Goal: Transaction & Acquisition: Book appointment/travel/reservation

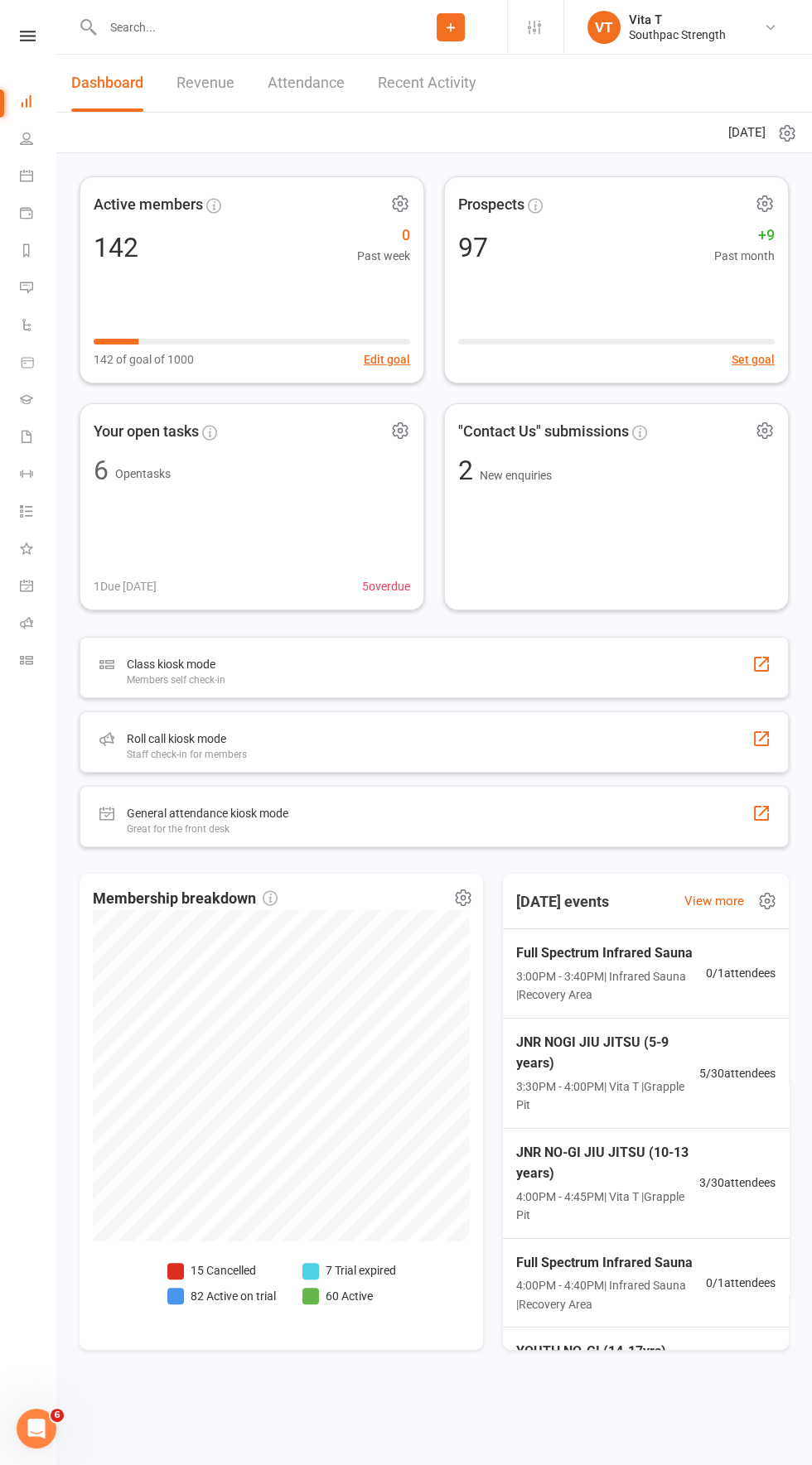
click at [648, 1075] on div "JNR NOGI JIU JITSU (5-9 years) 3:30PM - 4:00PM | Vita T | Grapple Pit" at bounding box center [607, 1073] width 183 height 83
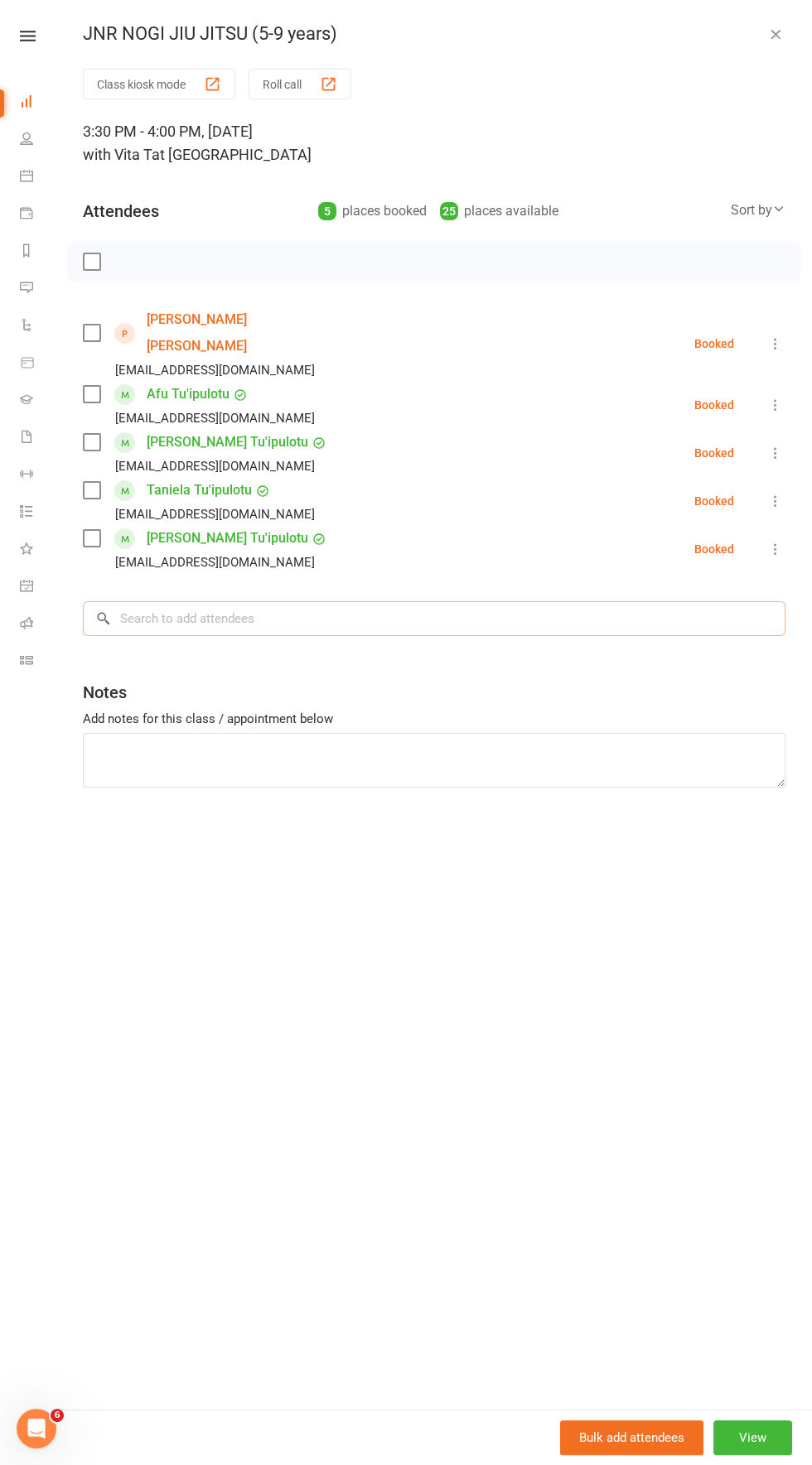
click at [551, 602] on input "search" at bounding box center [434, 619] width 703 height 35
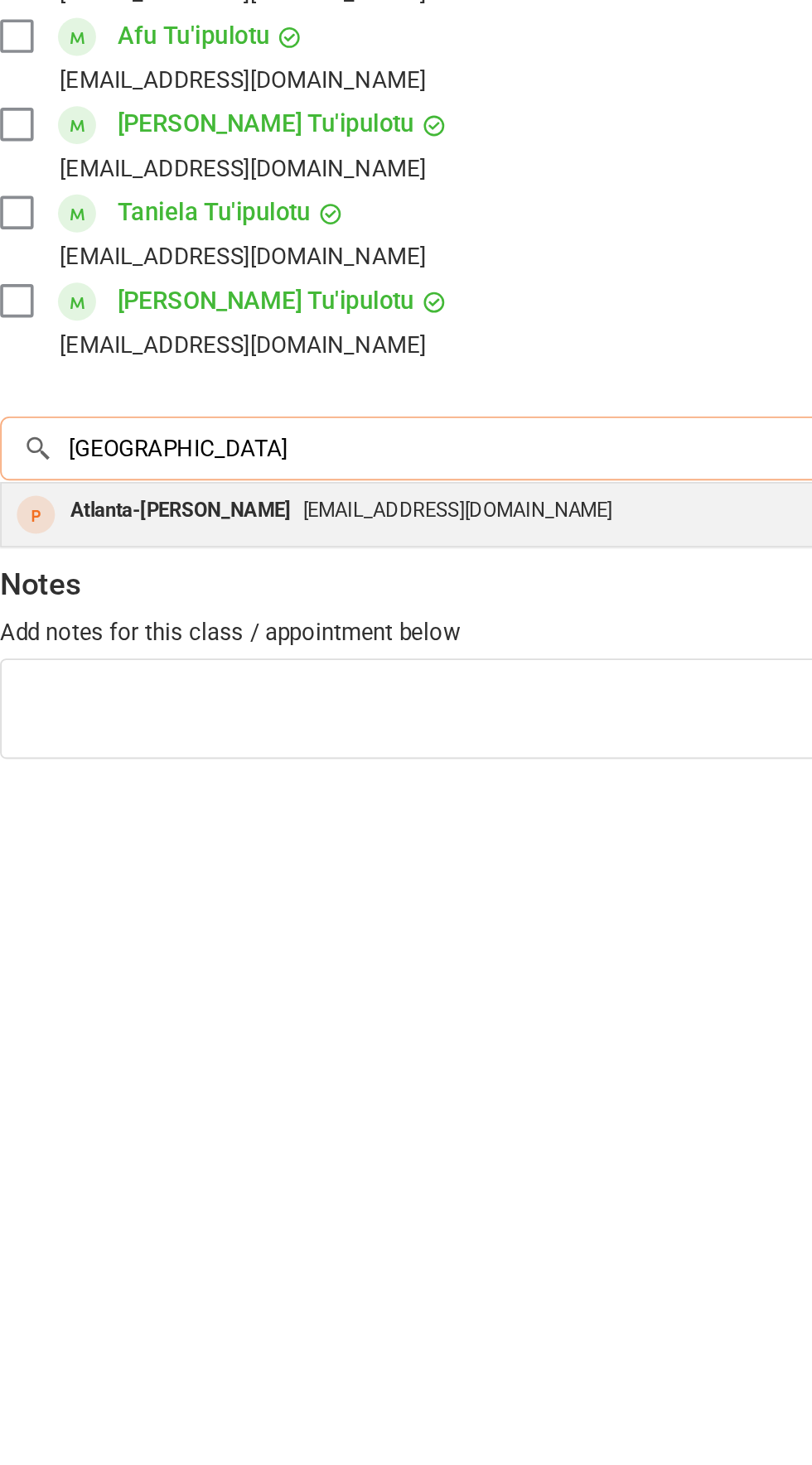
type input "[GEOGRAPHIC_DATA]"
click at [416, 641] on div "[EMAIL_ADDRESS][DOMAIN_NAME]" at bounding box center [434, 653] width 687 height 24
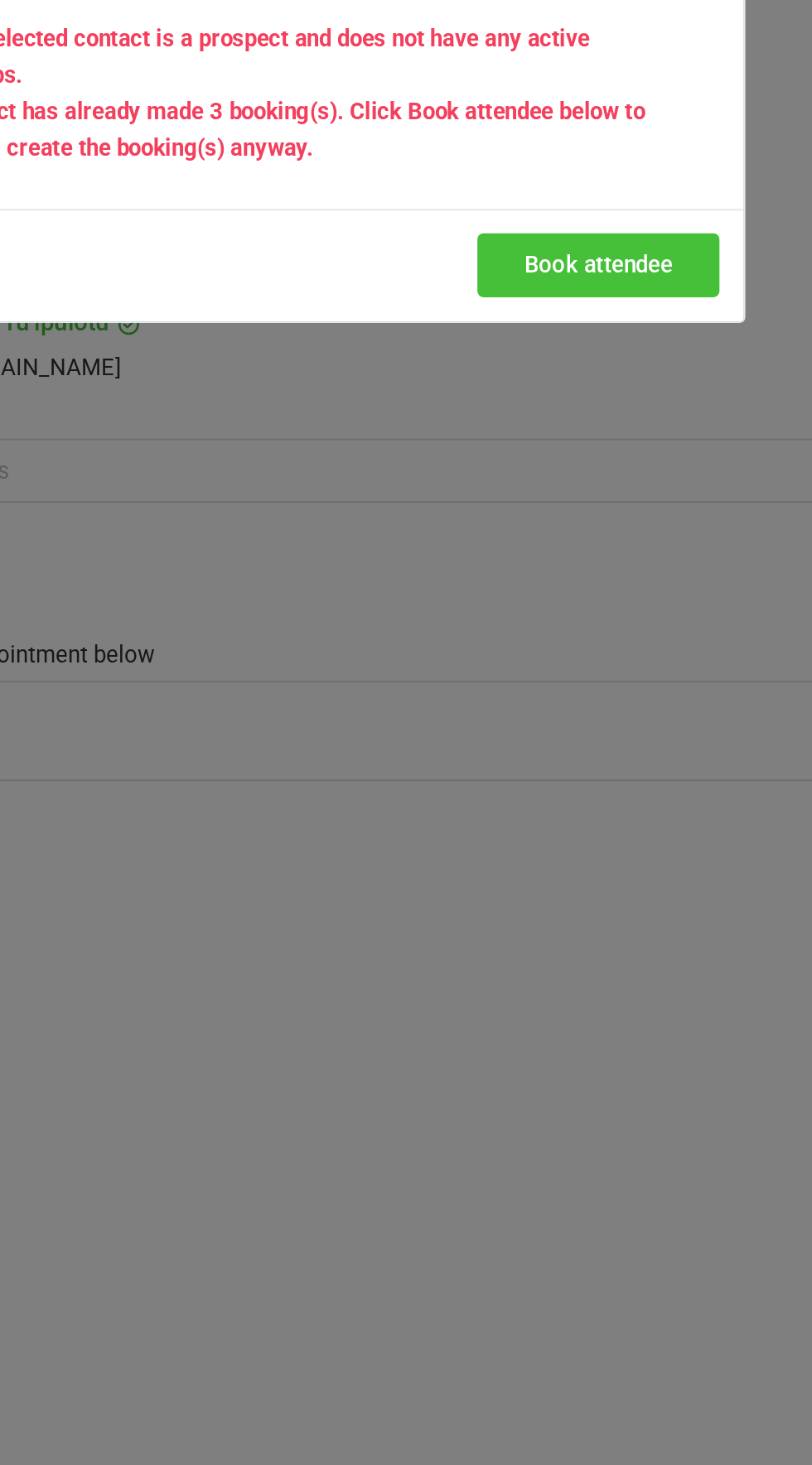
click at [598, 508] on button "Book attendee" at bounding box center [574, 507] width 131 height 35
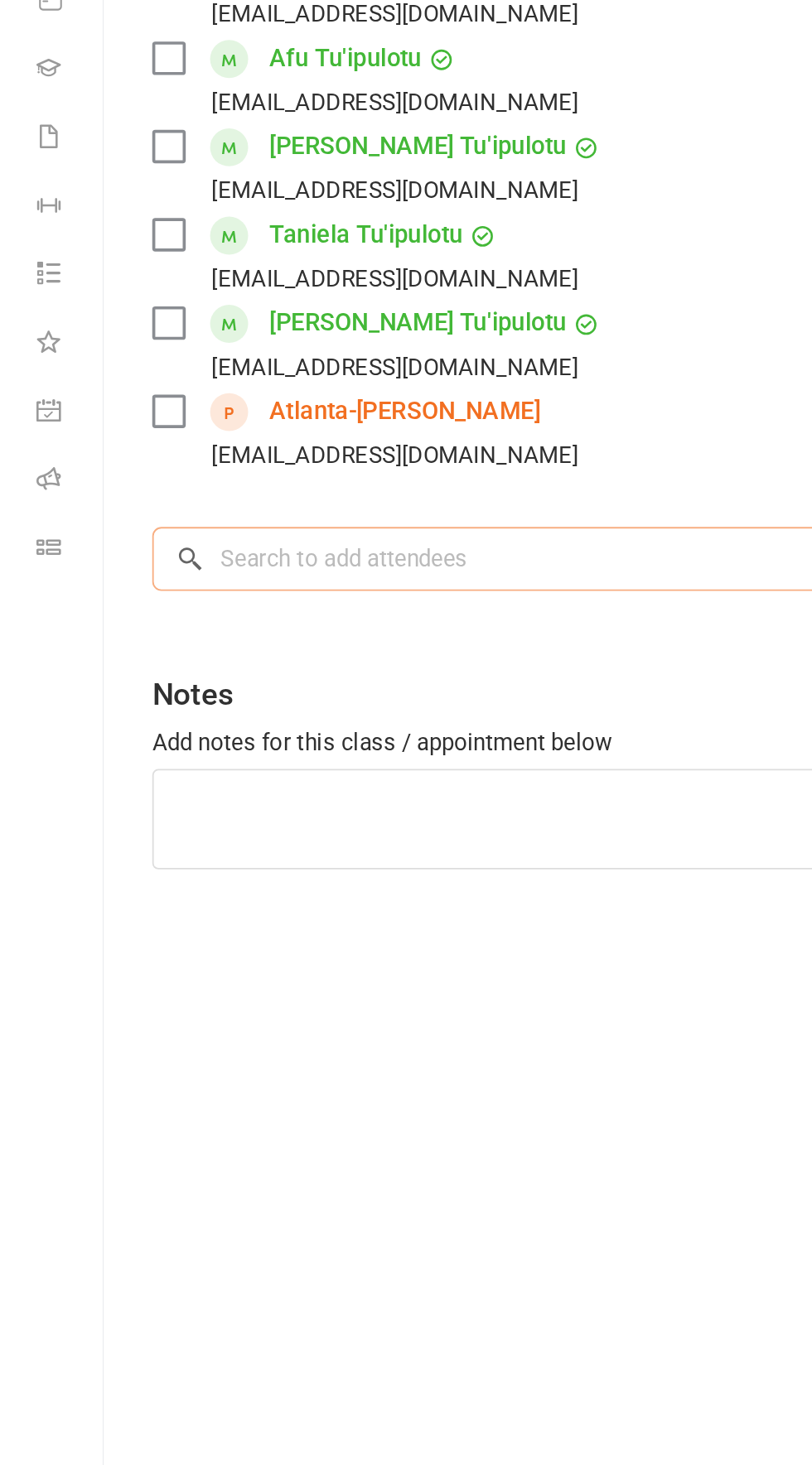
click at [318, 649] on input "search" at bounding box center [434, 666] width 703 height 35
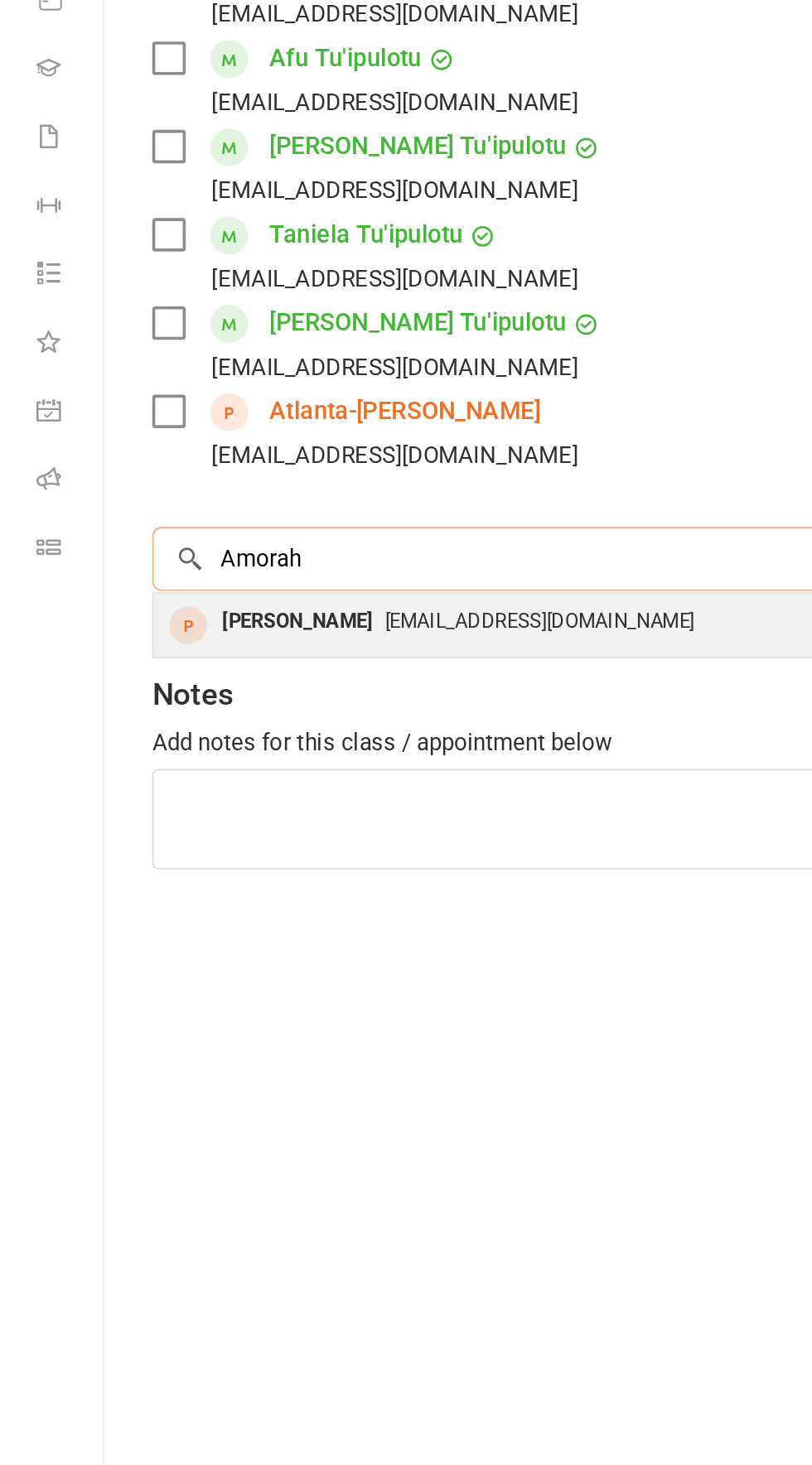
type input "Amorah"
click at [351, 694] on span "[EMAIL_ADDRESS][DOMAIN_NAME]" at bounding box center [293, 700] width 168 height 13
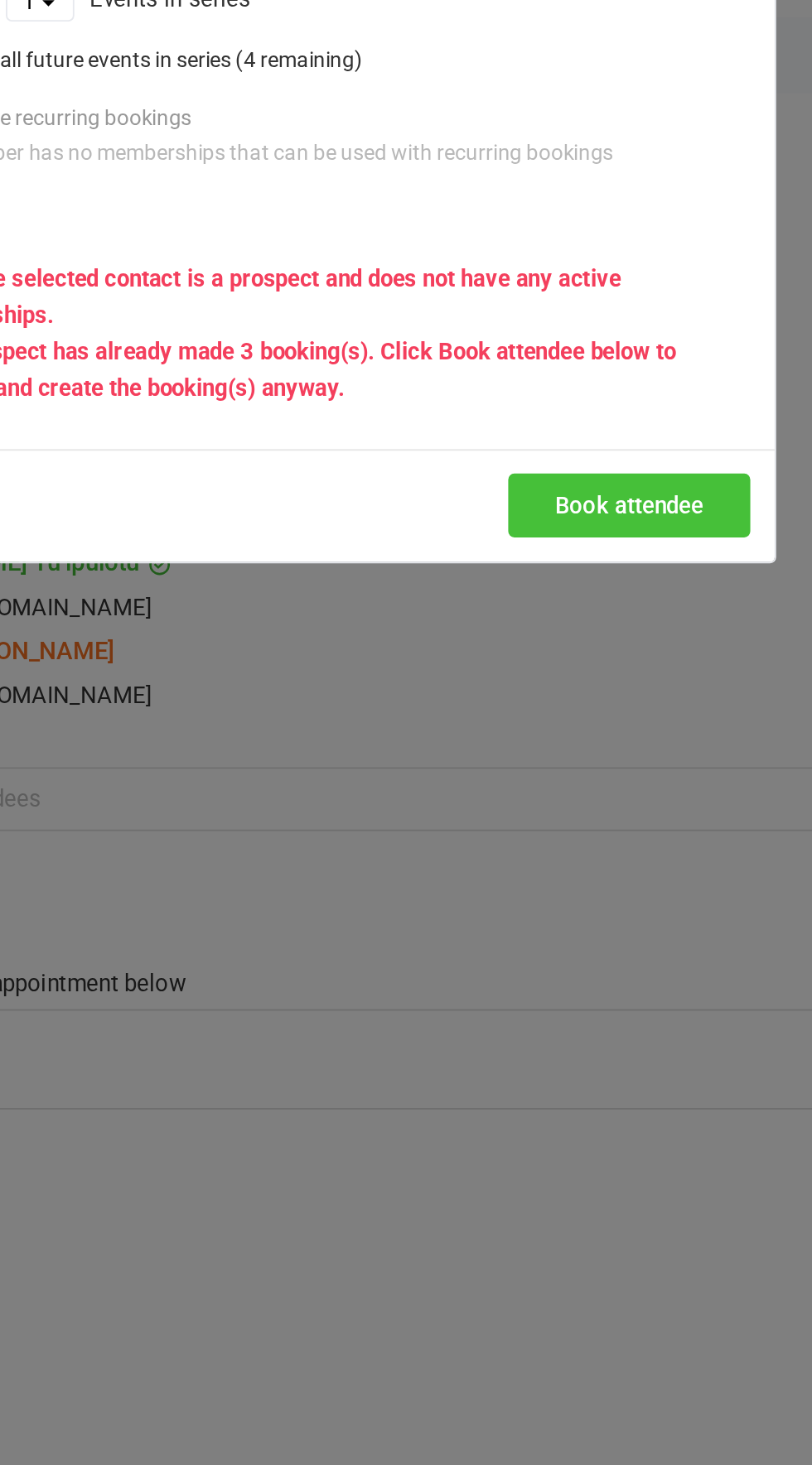
click at [584, 511] on button "Book attendee" at bounding box center [574, 507] width 131 height 35
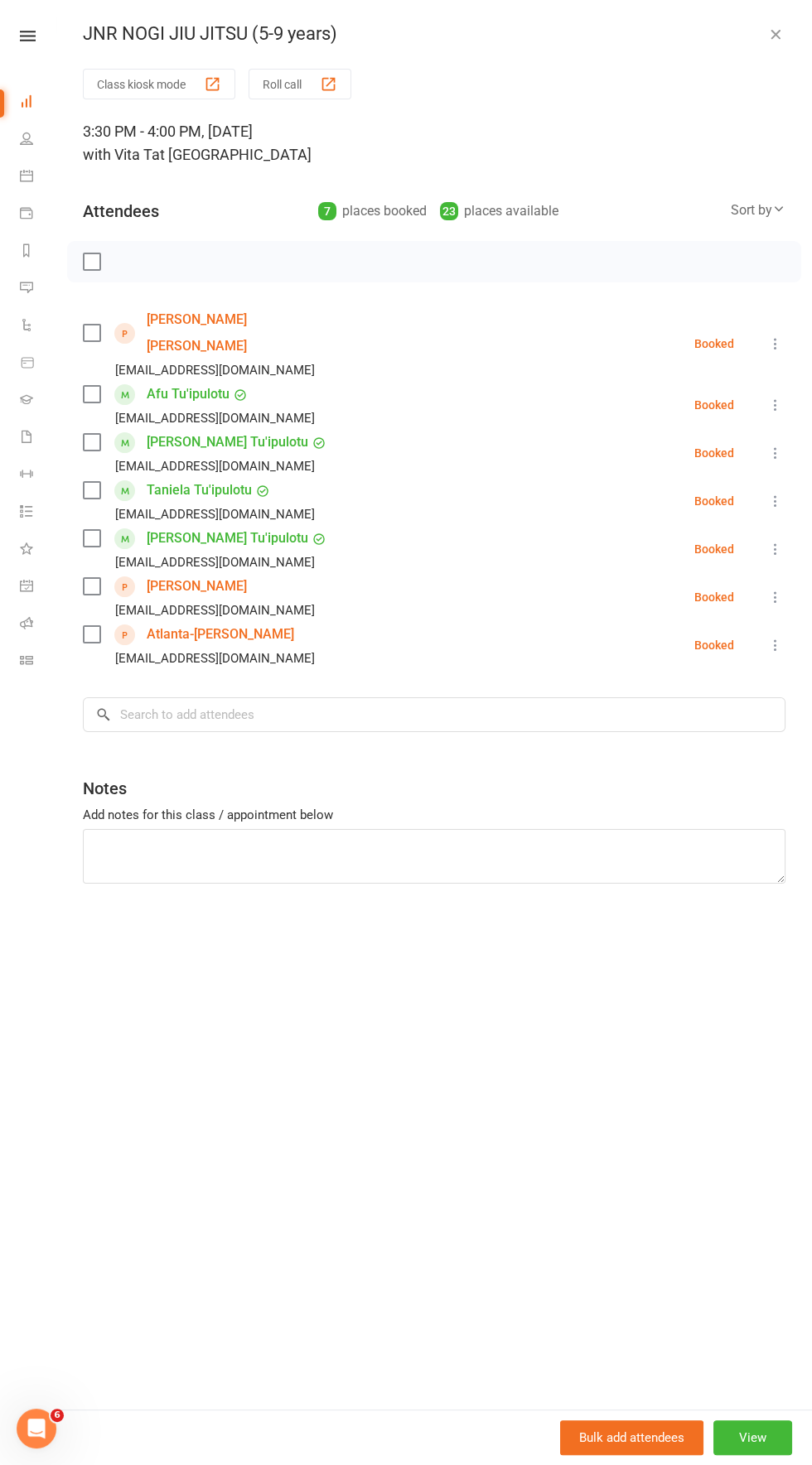
click at [788, 27] on div "JNR NOGI JIU JITSU (5-9 years)" at bounding box center [434, 34] width 755 height 22
click at [780, 30] on icon "button" at bounding box center [775, 34] width 16 height 16
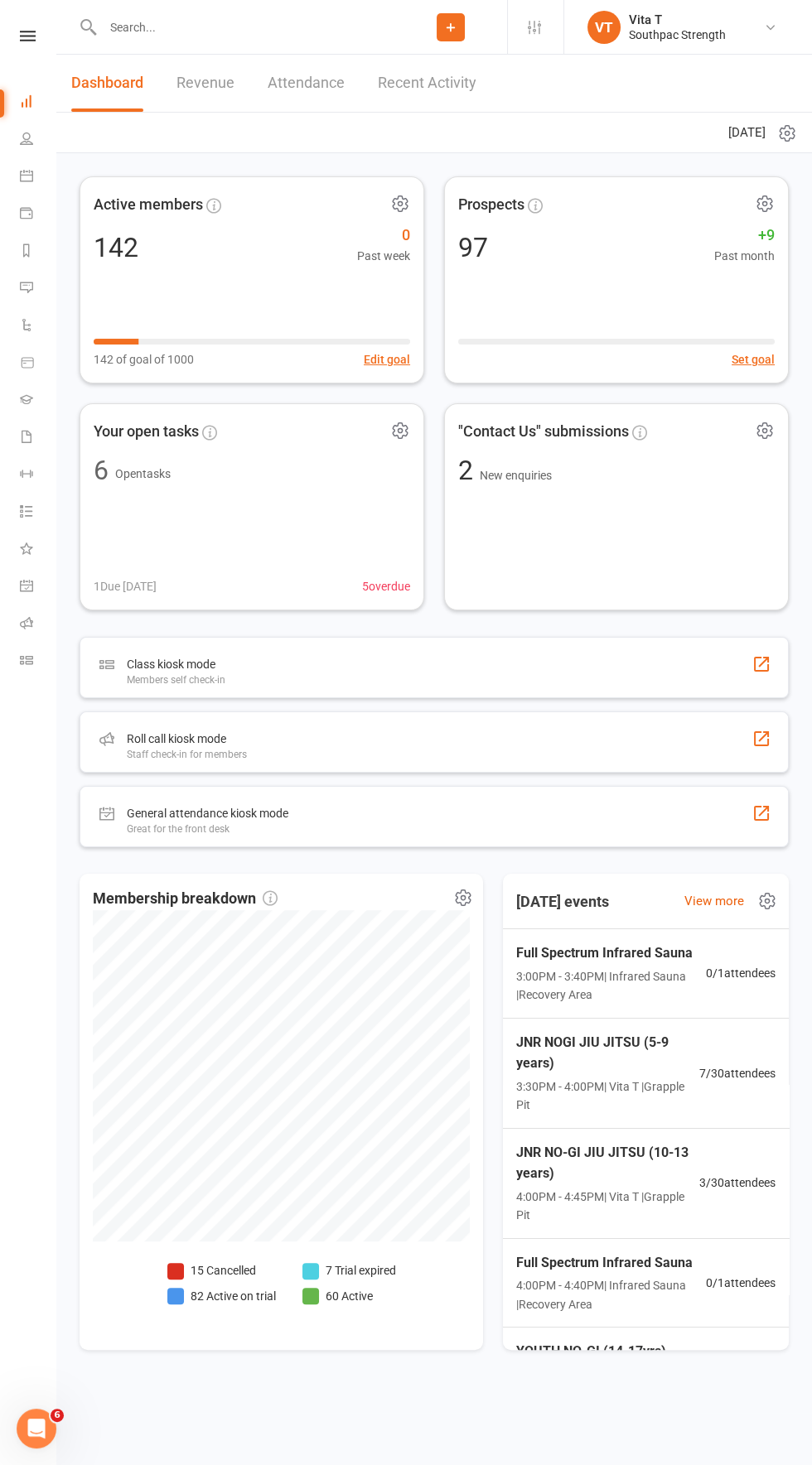
click at [632, 1191] on span "4:00PM - 4:45PM | Vita T | Grapple Pit" at bounding box center [607, 1206] width 183 height 37
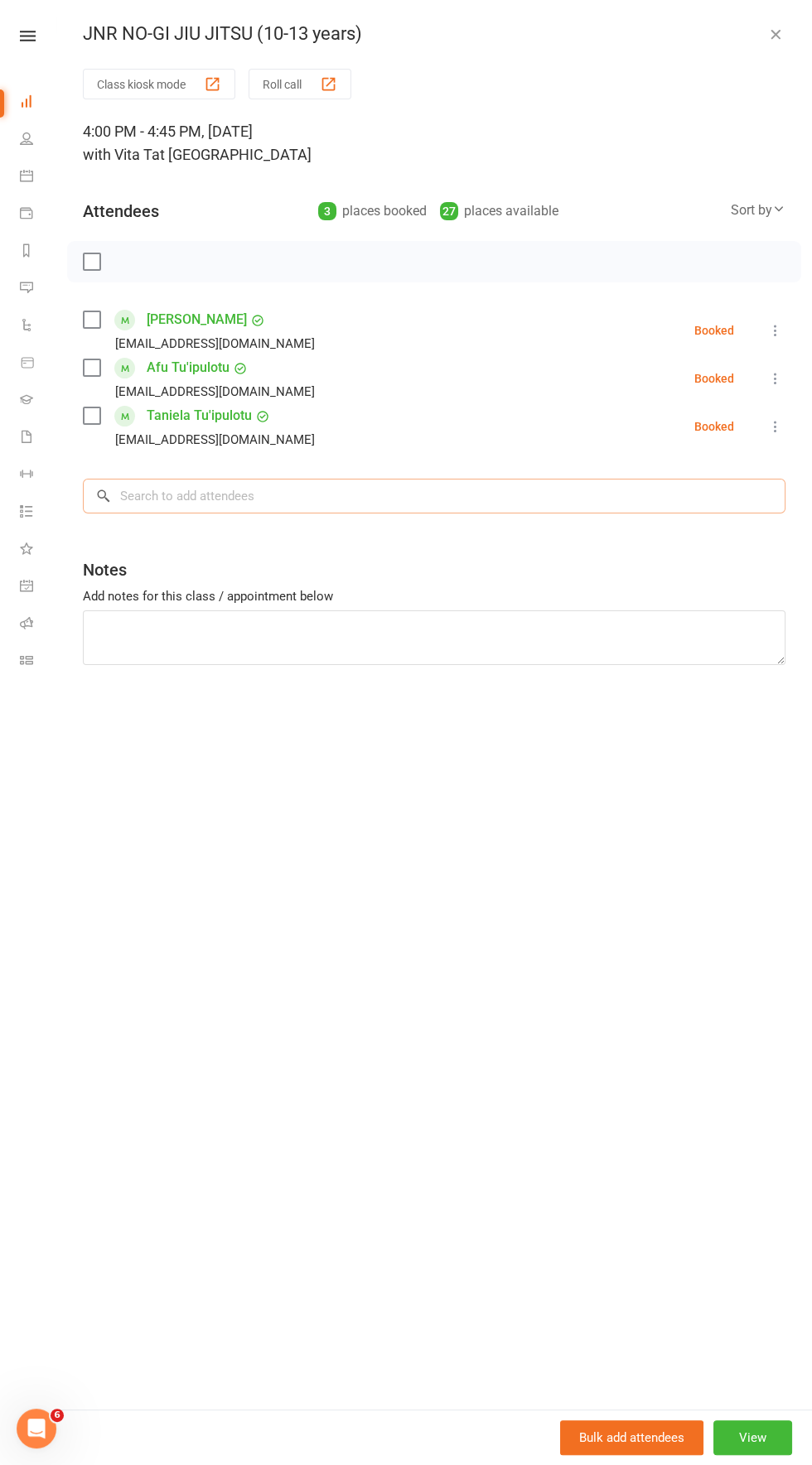
click at [545, 503] on input "search" at bounding box center [434, 496] width 703 height 35
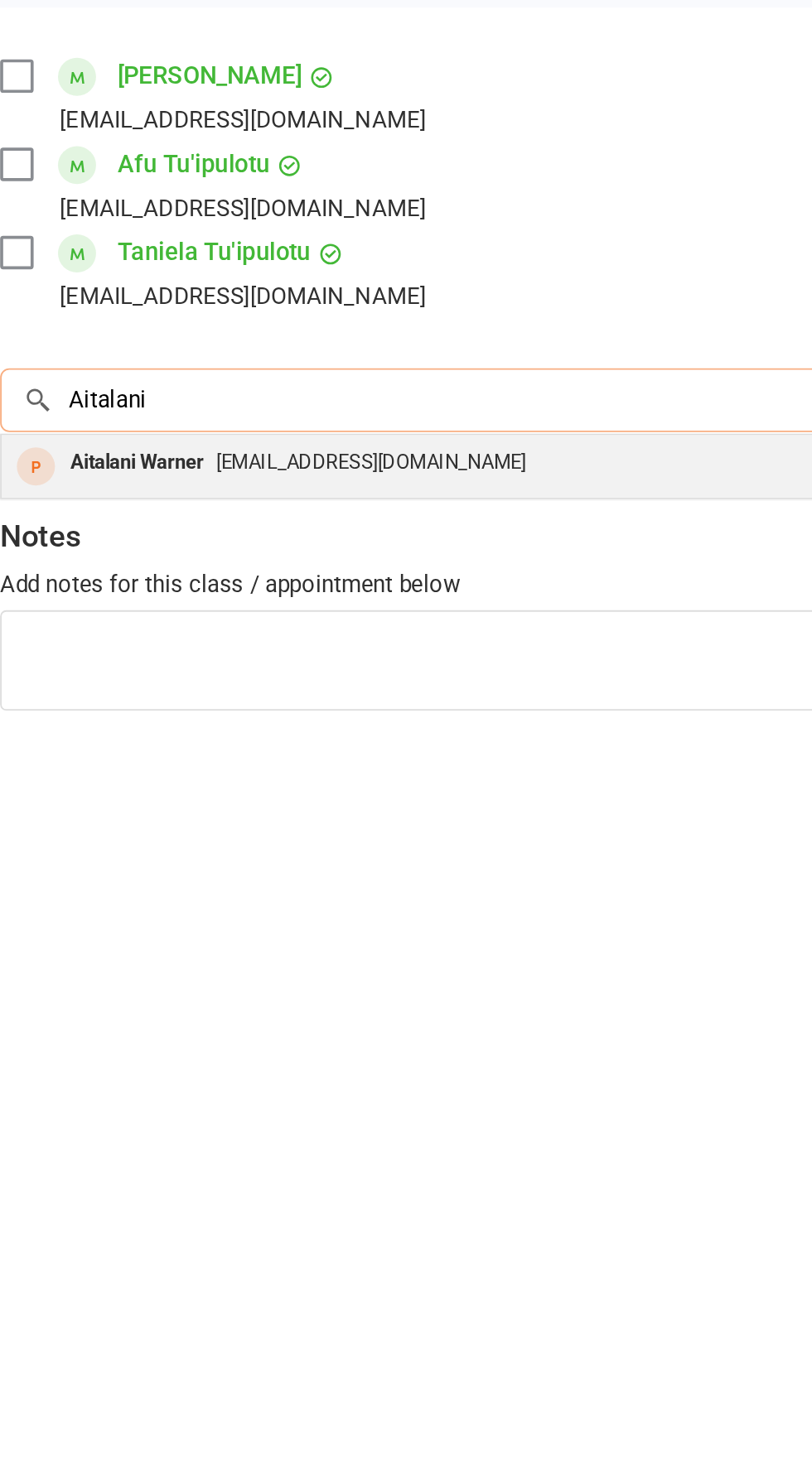
type input "Aitalani"
click at [427, 533] on div "[EMAIL_ADDRESS][DOMAIN_NAME]" at bounding box center [434, 531] width 687 height 24
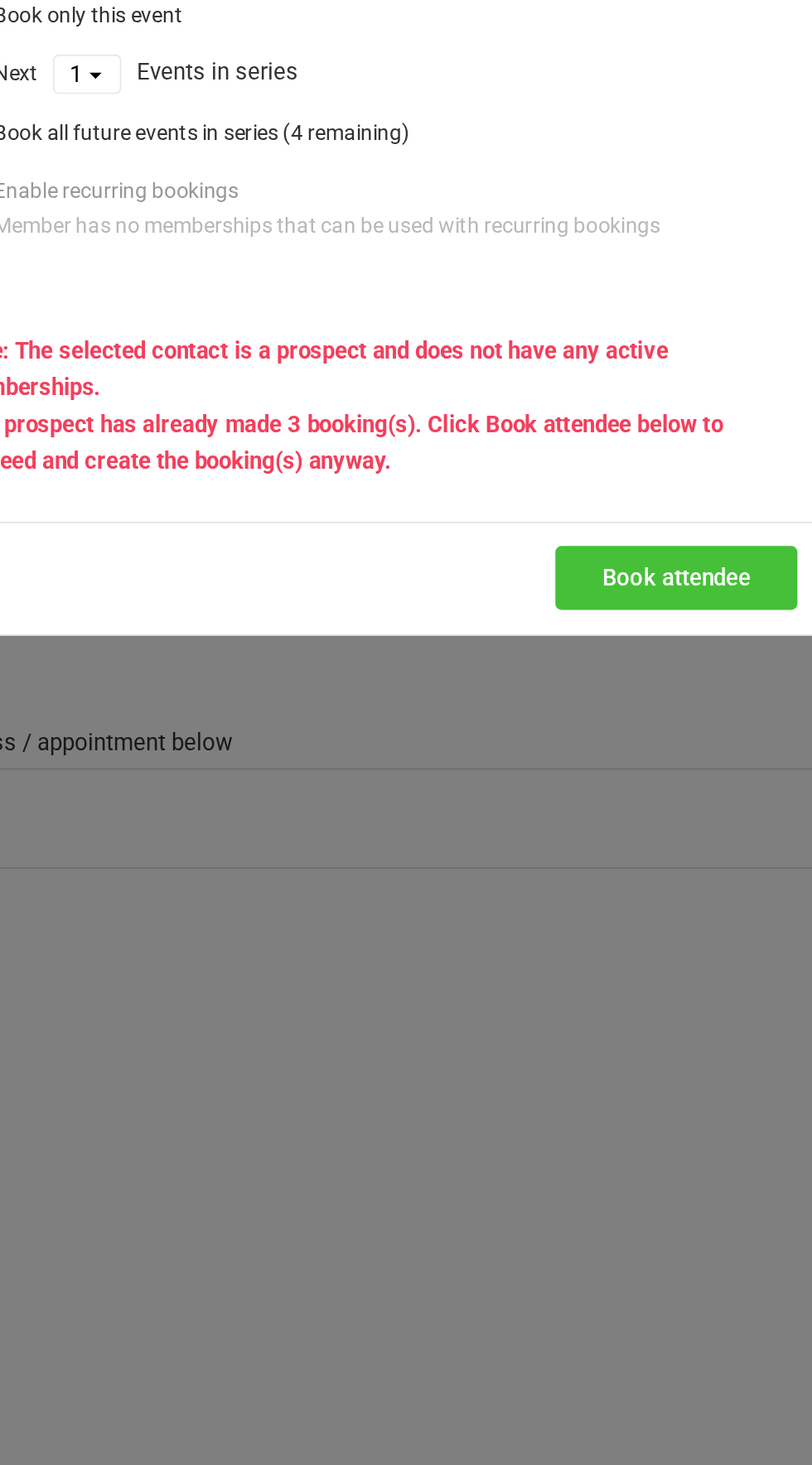
click at [577, 510] on button "Book attendee" at bounding box center [574, 507] width 131 height 35
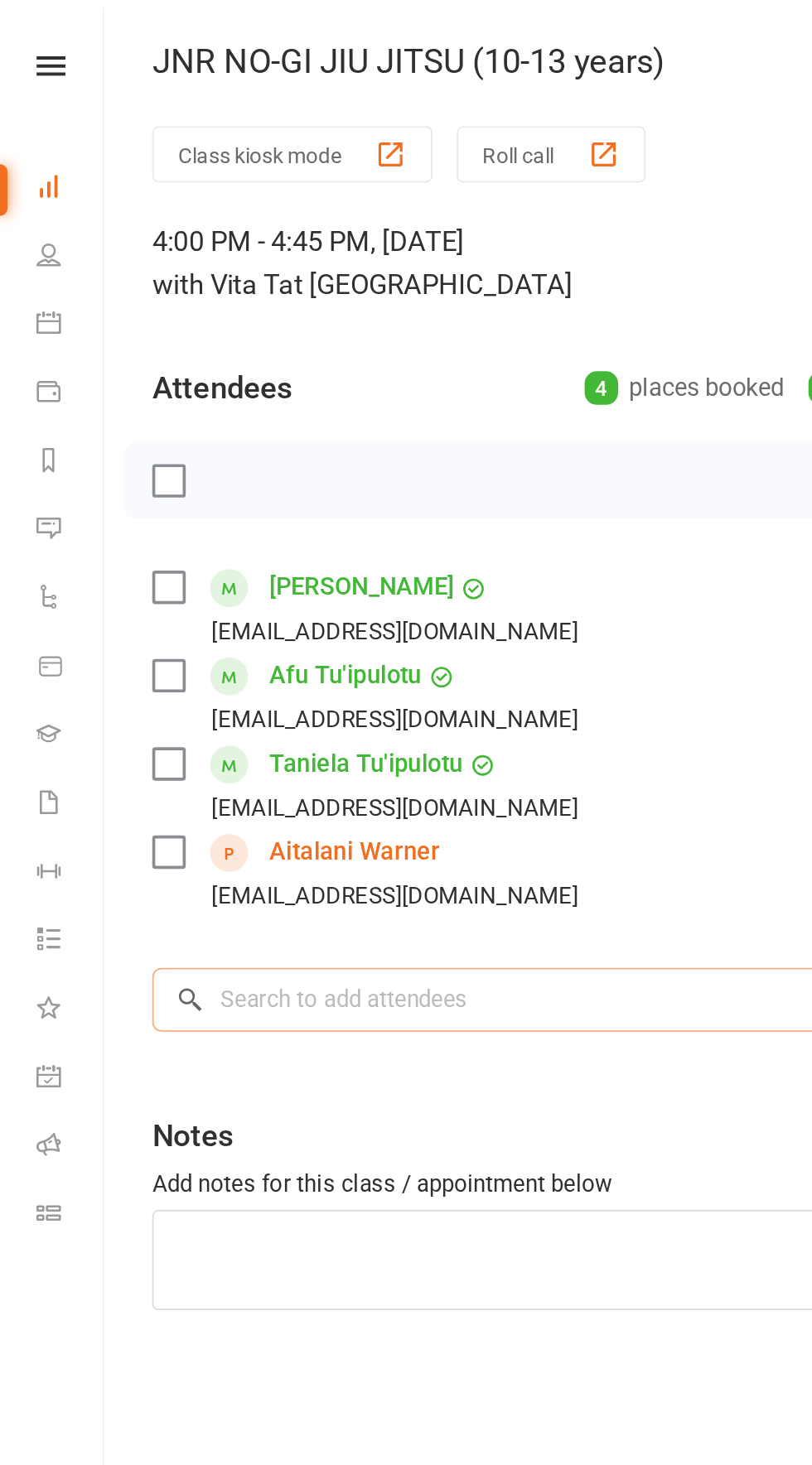
click at [294, 538] on input "search" at bounding box center [434, 544] width 703 height 35
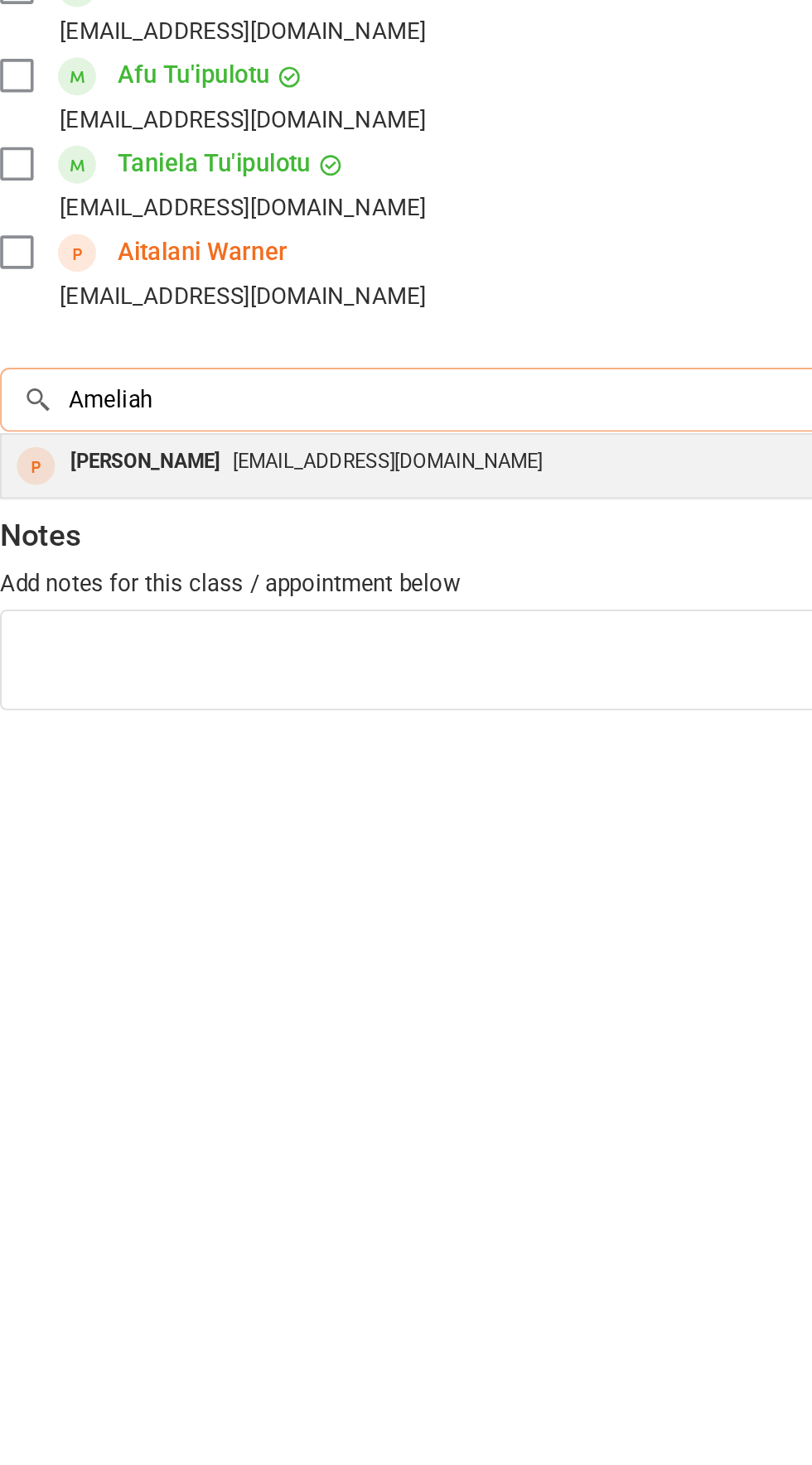
type input "Ameliah"
click at [436, 585] on div "[EMAIL_ADDRESS][DOMAIN_NAME]" at bounding box center [434, 579] width 687 height 24
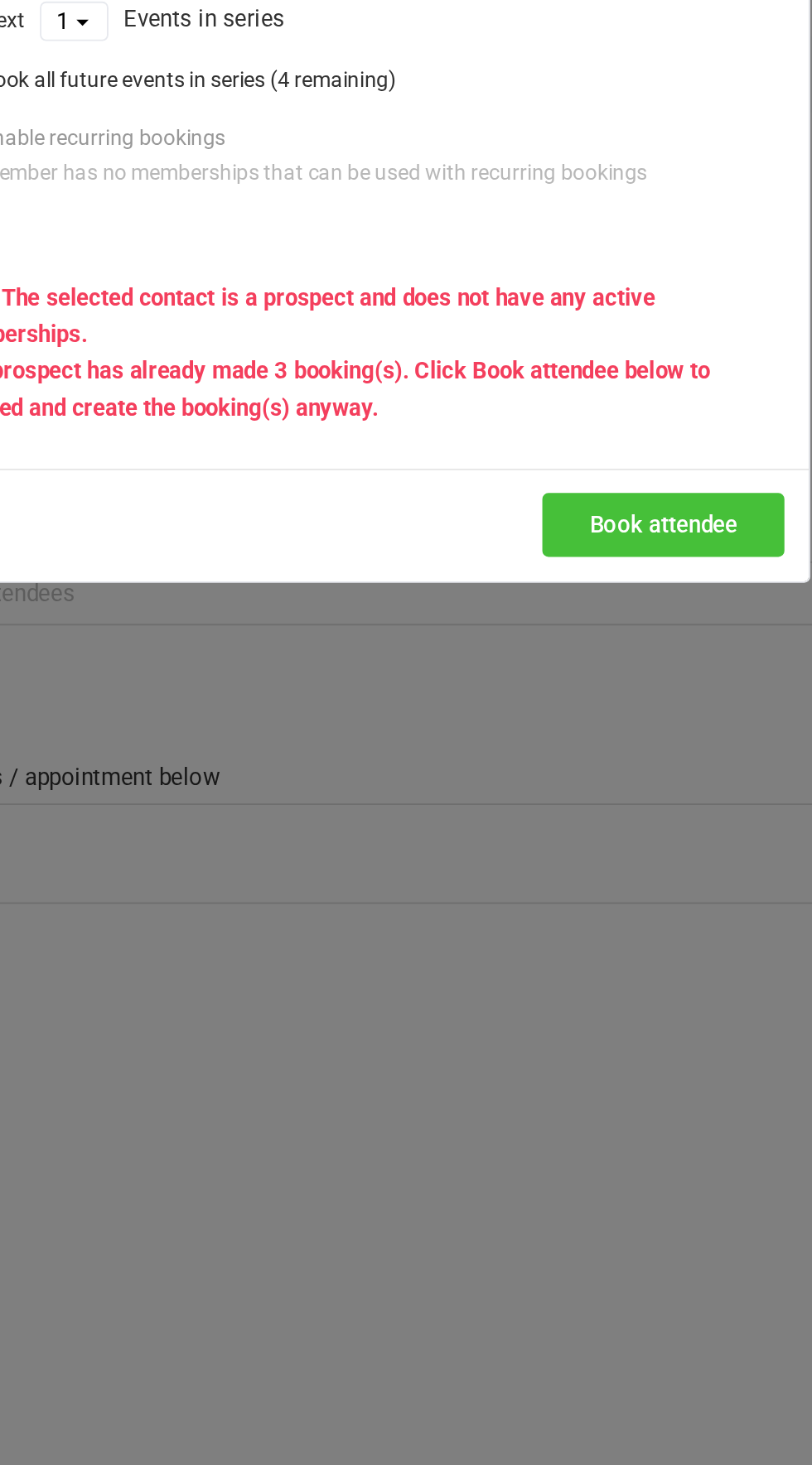
click at [594, 510] on button "Book attendee" at bounding box center [574, 507] width 131 height 35
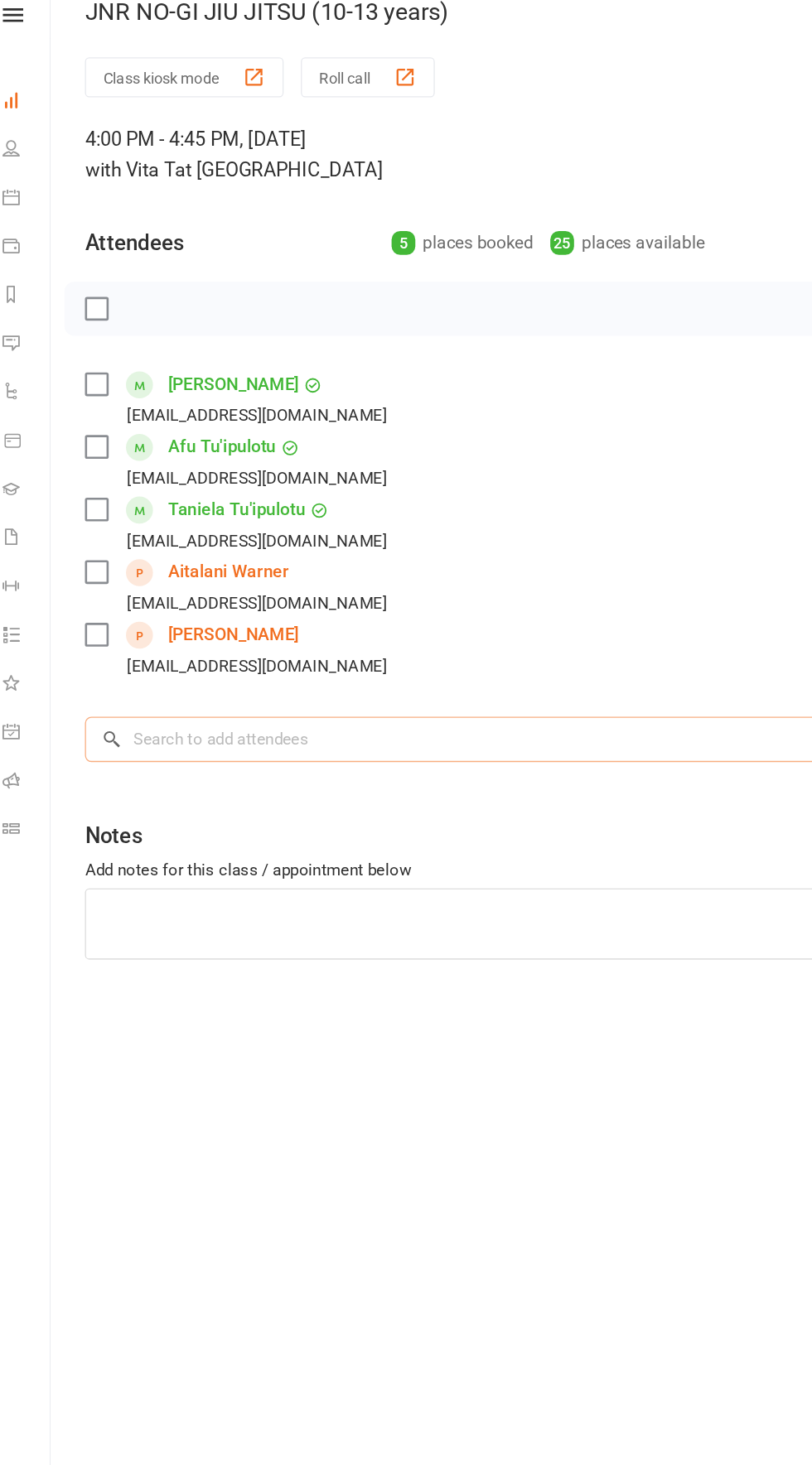
click at [494, 596] on input "search" at bounding box center [434, 593] width 703 height 35
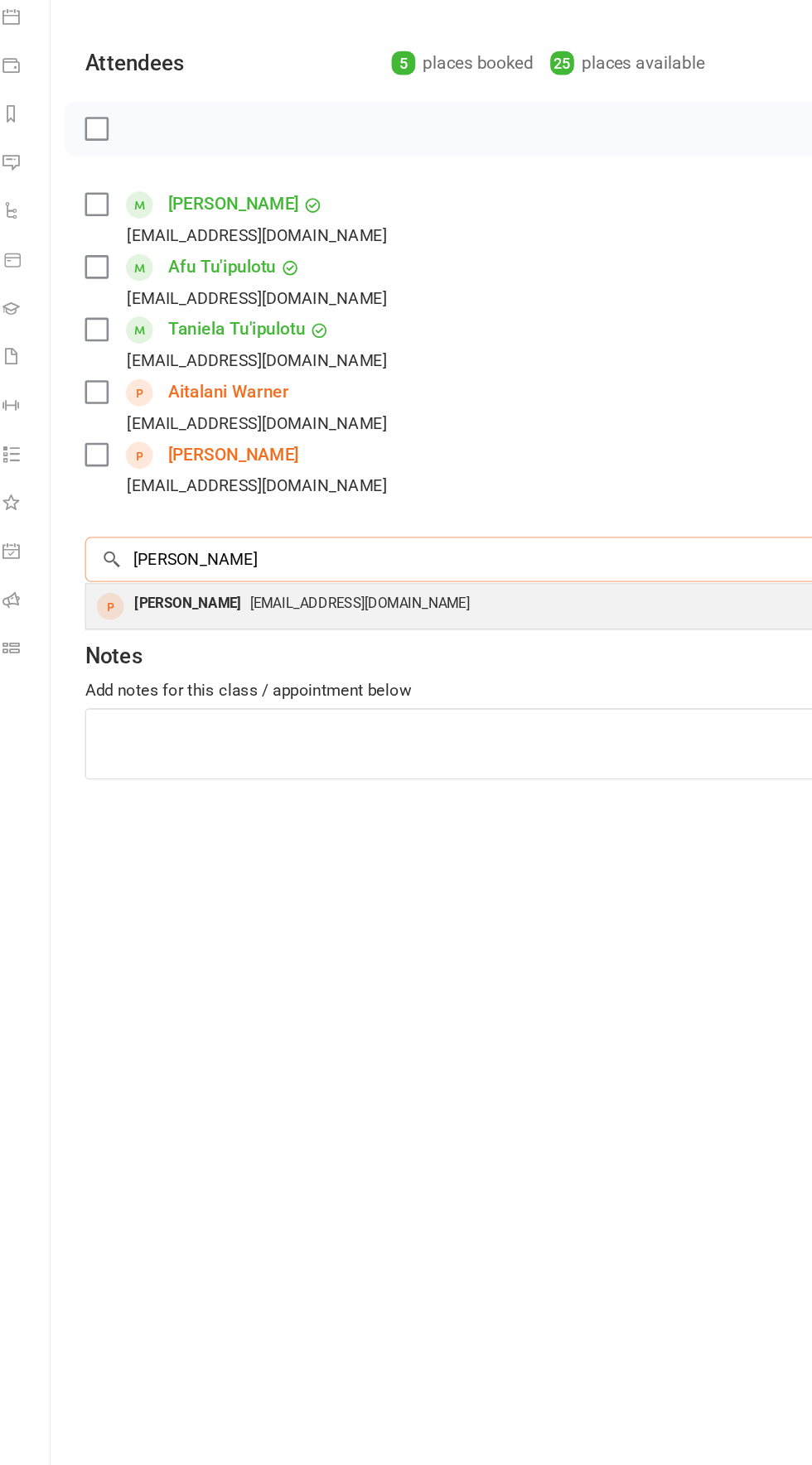
type input "[PERSON_NAME]"
click at [456, 633] on div "[EMAIL_ADDRESS][DOMAIN_NAME]" at bounding box center [434, 626] width 687 height 24
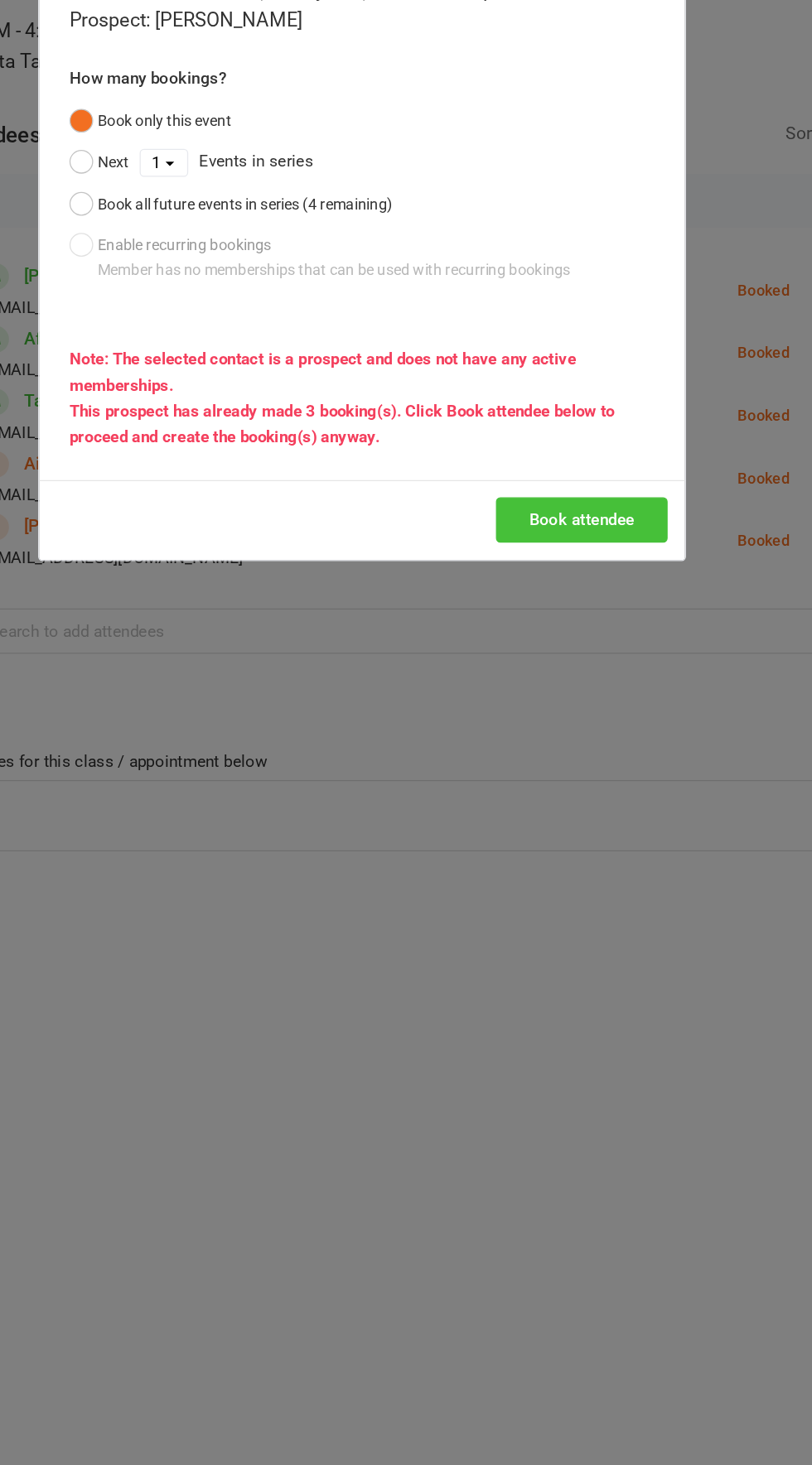
click at [587, 504] on button "Book attendee" at bounding box center [574, 507] width 131 height 35
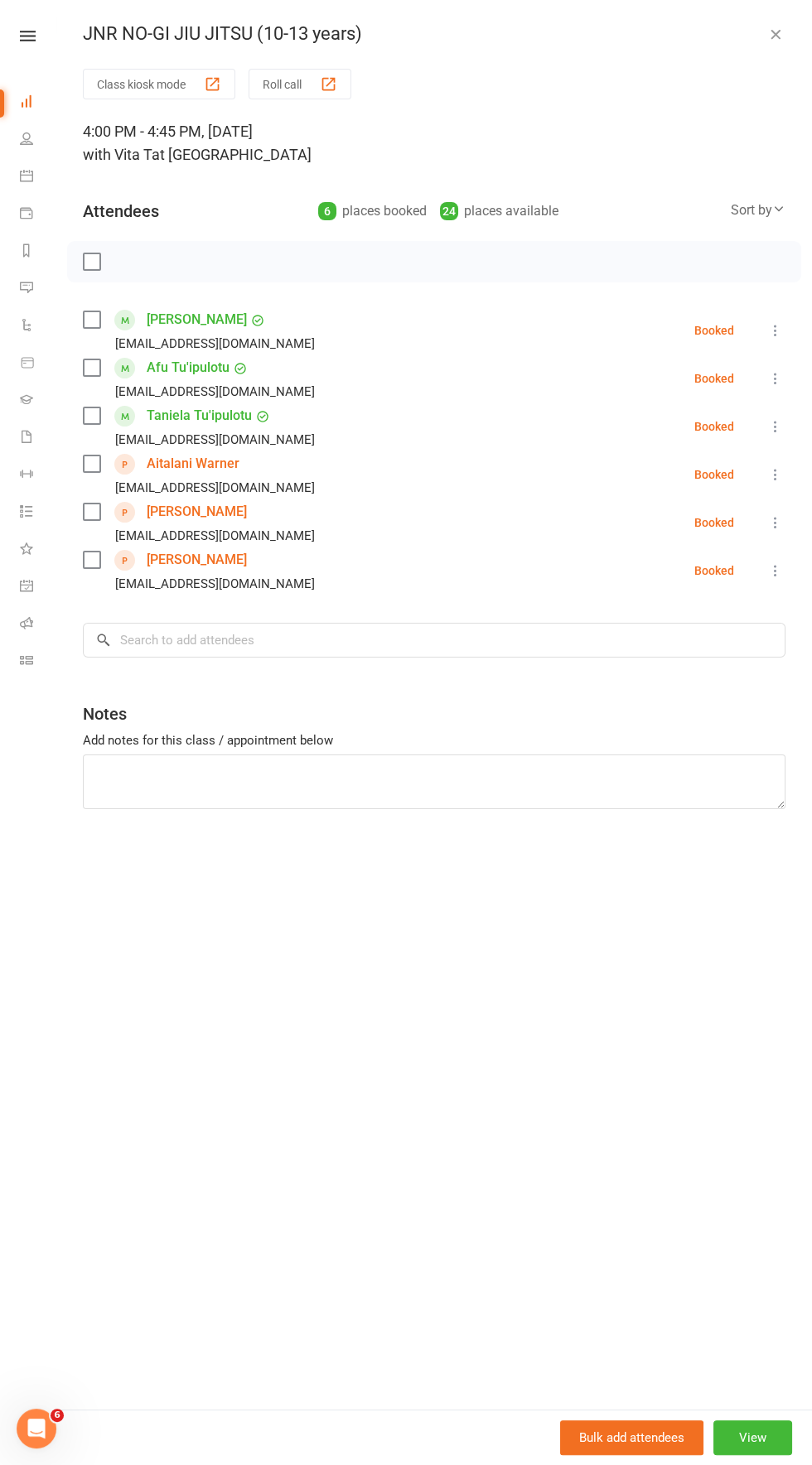
click at [799, 26] on div "JNR NO-GI JIU JITSU (10-13 years)" at bounding box center [434, 34] width 755 height 22
click at [779, 33] on icon "button" at bounding box center [775, 34] width 16 height 16
